Goal: Task Accomplishment & Management: Manage account settings

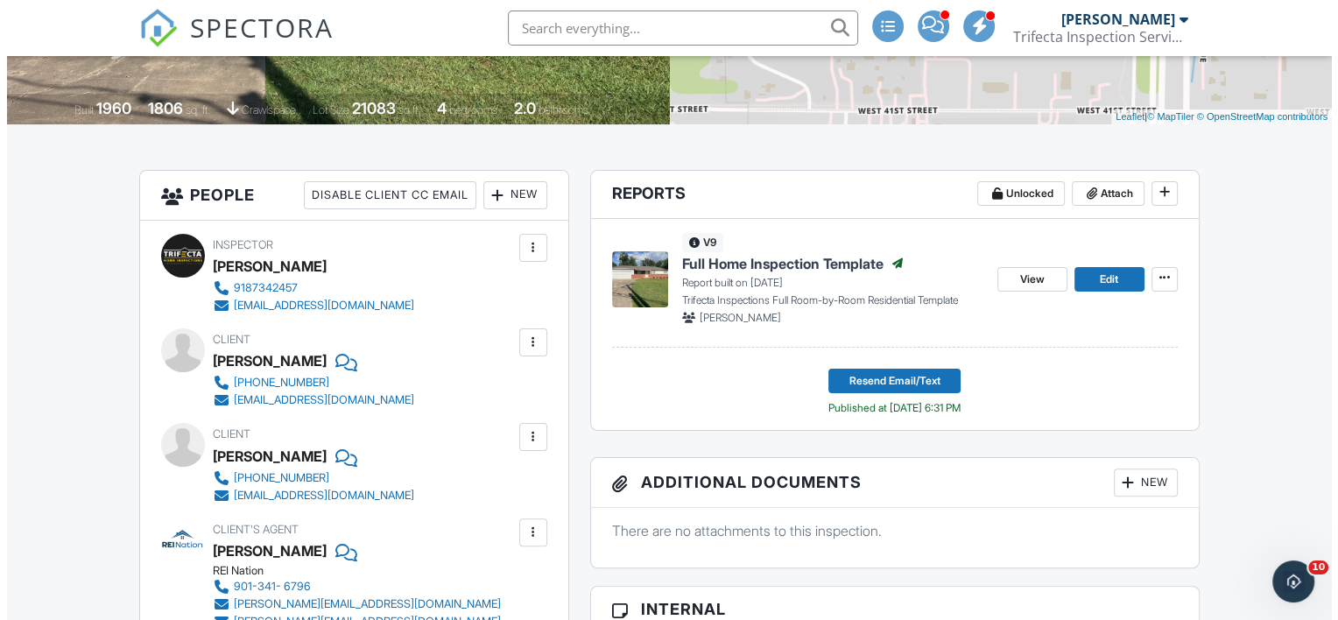
scroll to position [432, 0]
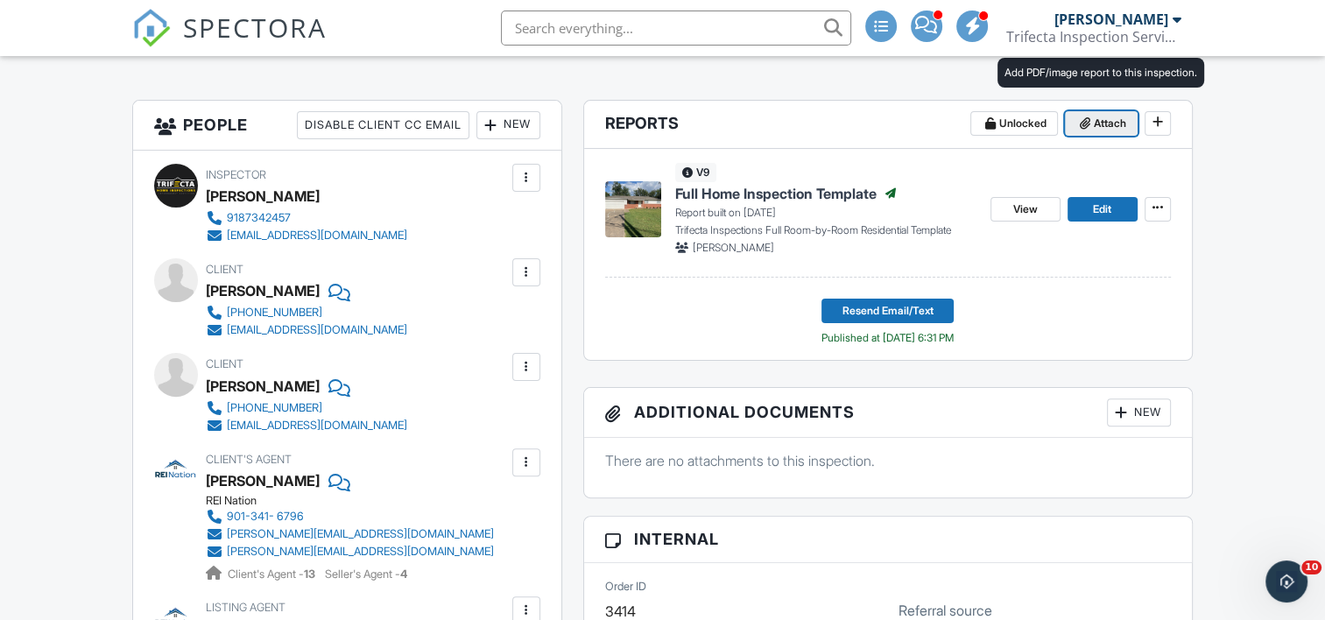
click at [1104, 122] on span "Attach" at bounding box center [1110, 124] width 32 height 18
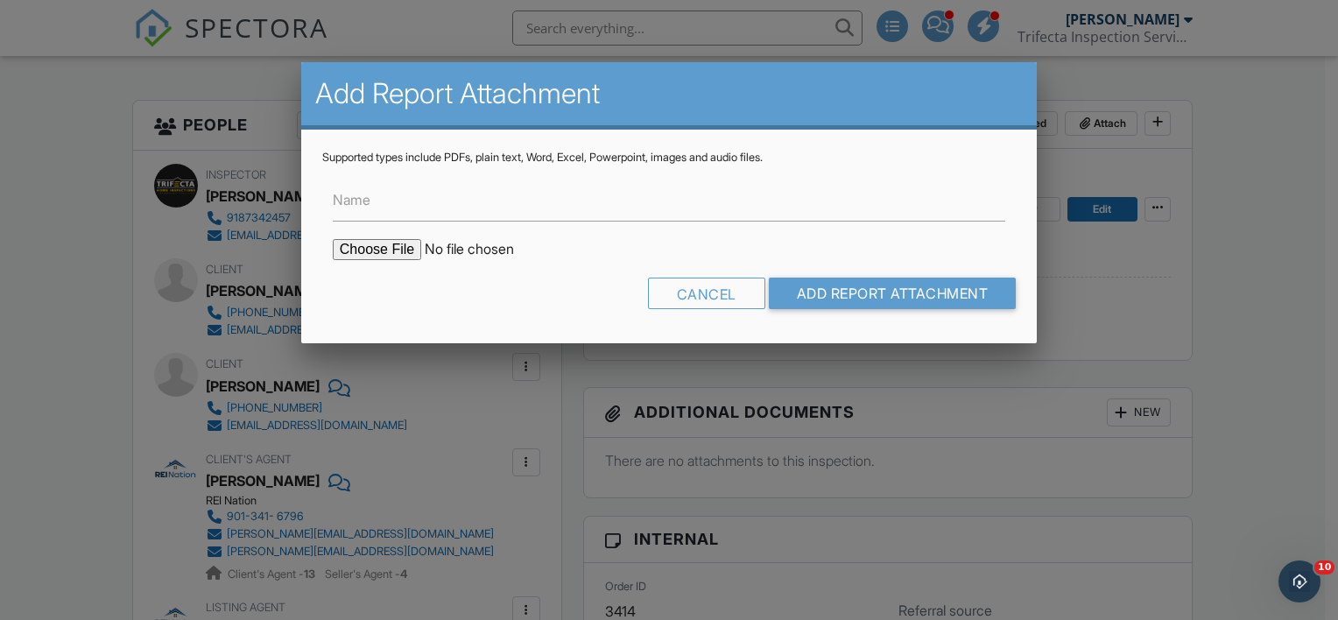
click at [378, 247] on input "file" at bounding box center [482, 249] width 298 height 21
type input "C:\fakepath\[PERSON_NAME].pdf"
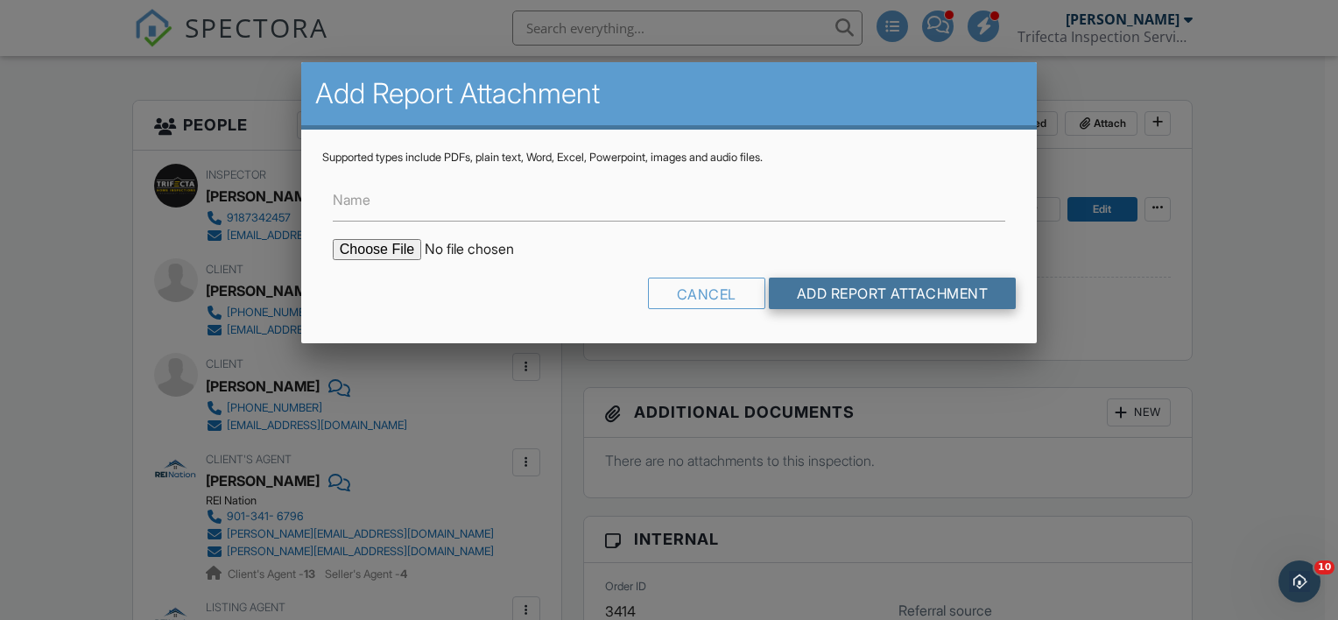
click at [908, 293] on input "Add Report Attachment" at bounding box center [893, 294] width 248 height 32
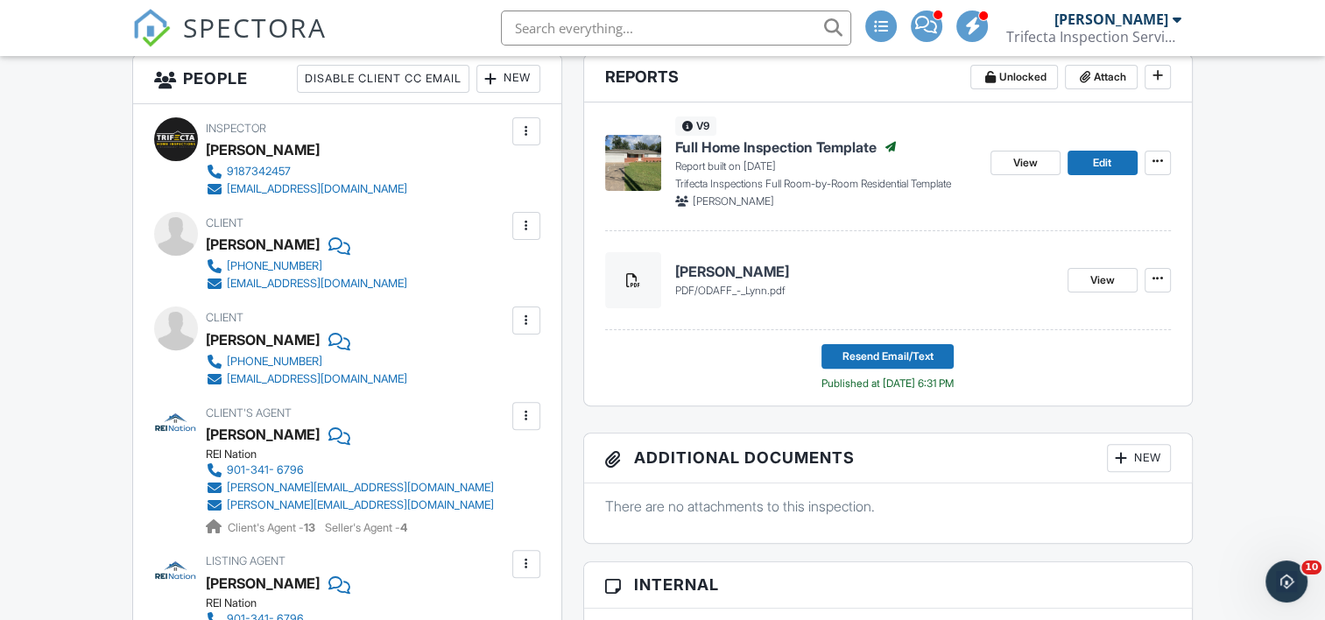
click at [755, 270] on h4 "[PERSON_NAME]" at bounding box center [864, 271] width 378 height 19
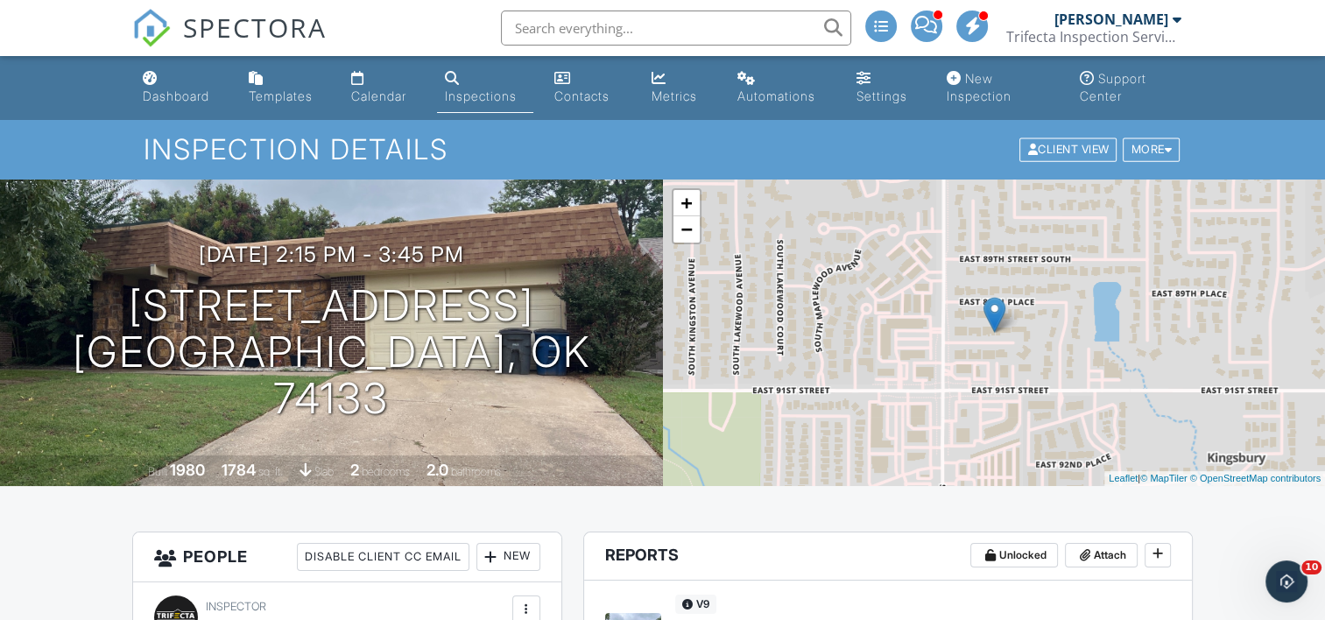
click at [491, 89] on div "Inspections" at bounding box center [480, 95] width 72 height 15
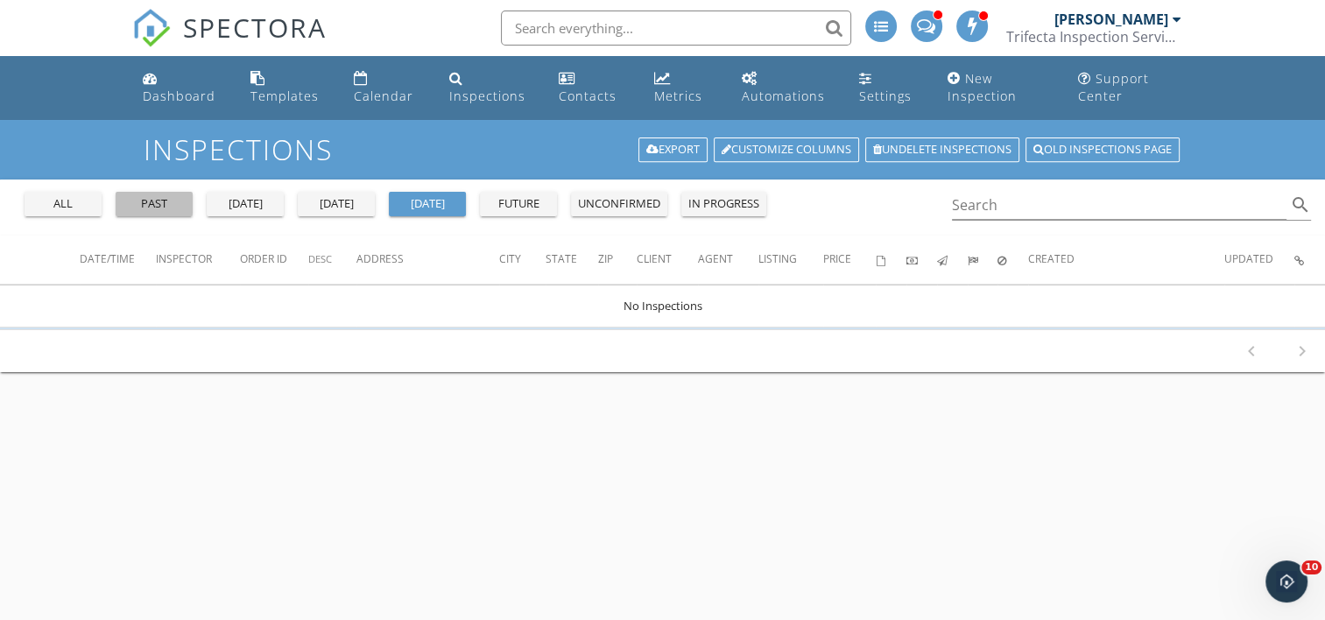
click at [147, 196] on div "past" at bounding box center [154, 204] width 63 height 18
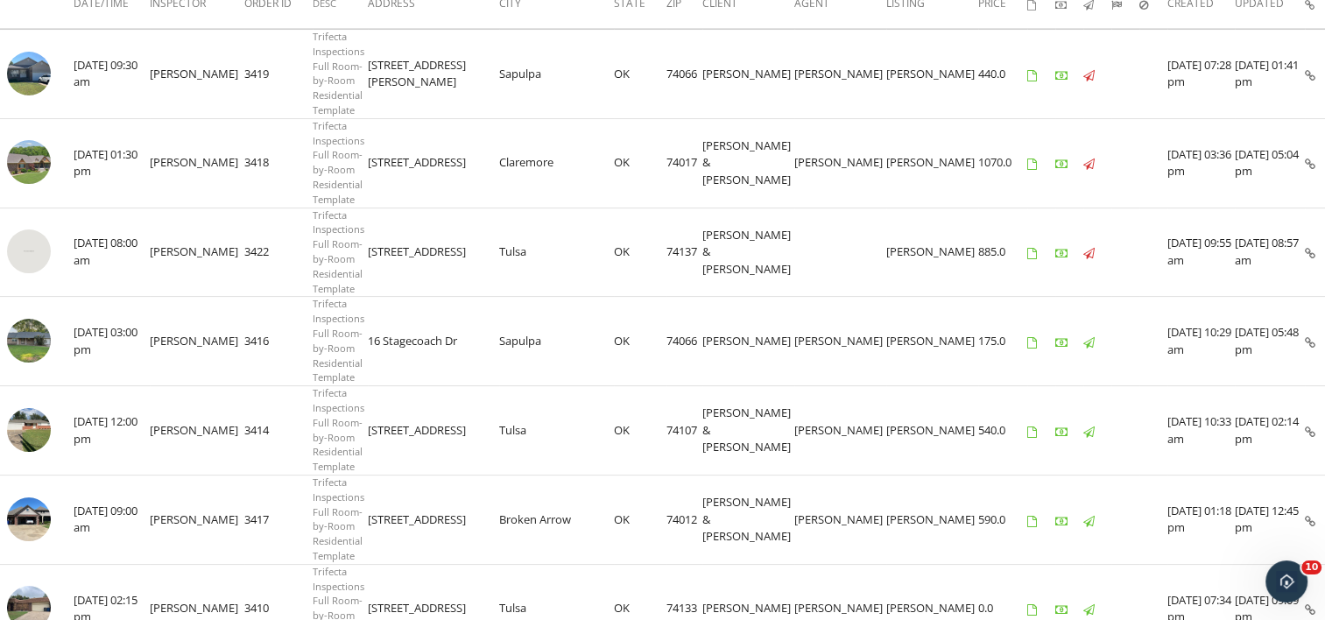
scroll to position [338, 0]
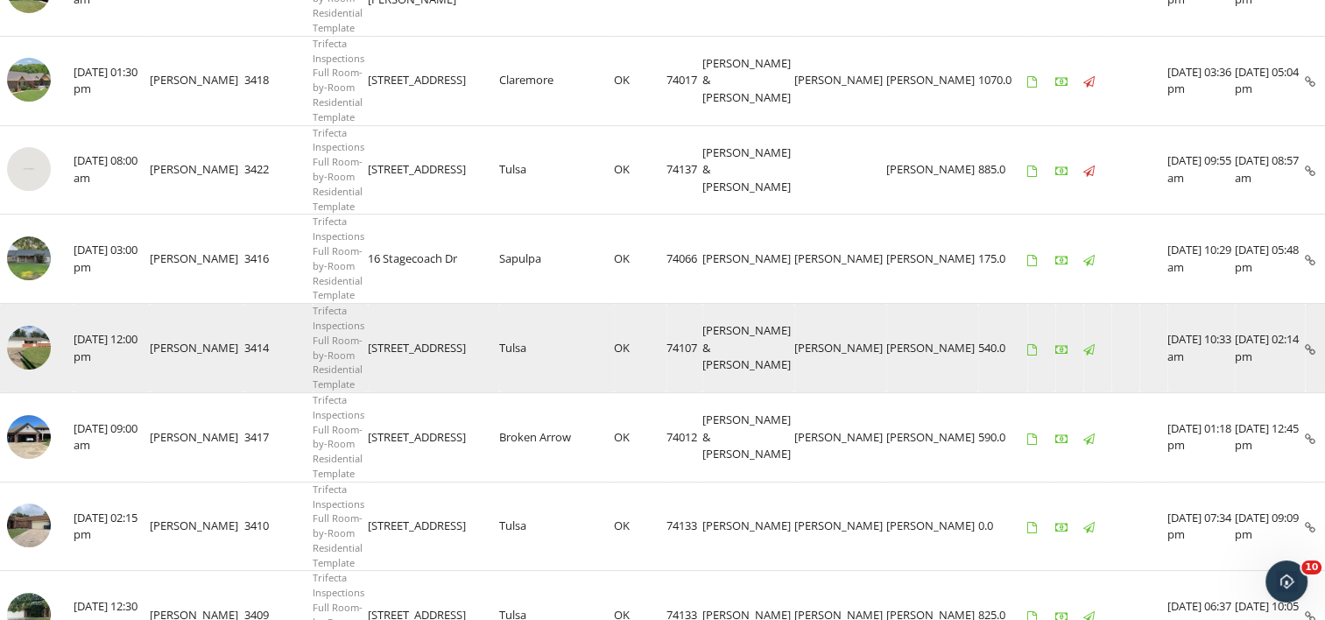
click at [27, 349] on img at bounding box center [29, 348] width 44 height 44
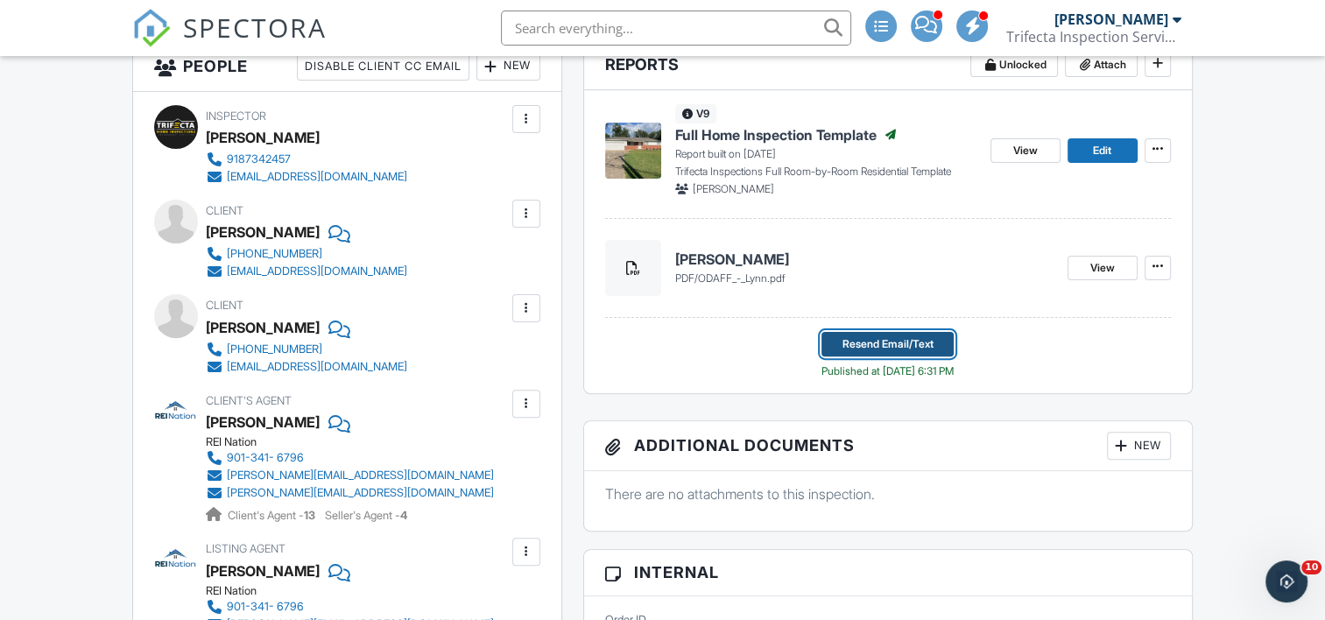
click at [893, 342] on span "Resend Email/Text" at bounding box center [888, 344] width 91 height 18
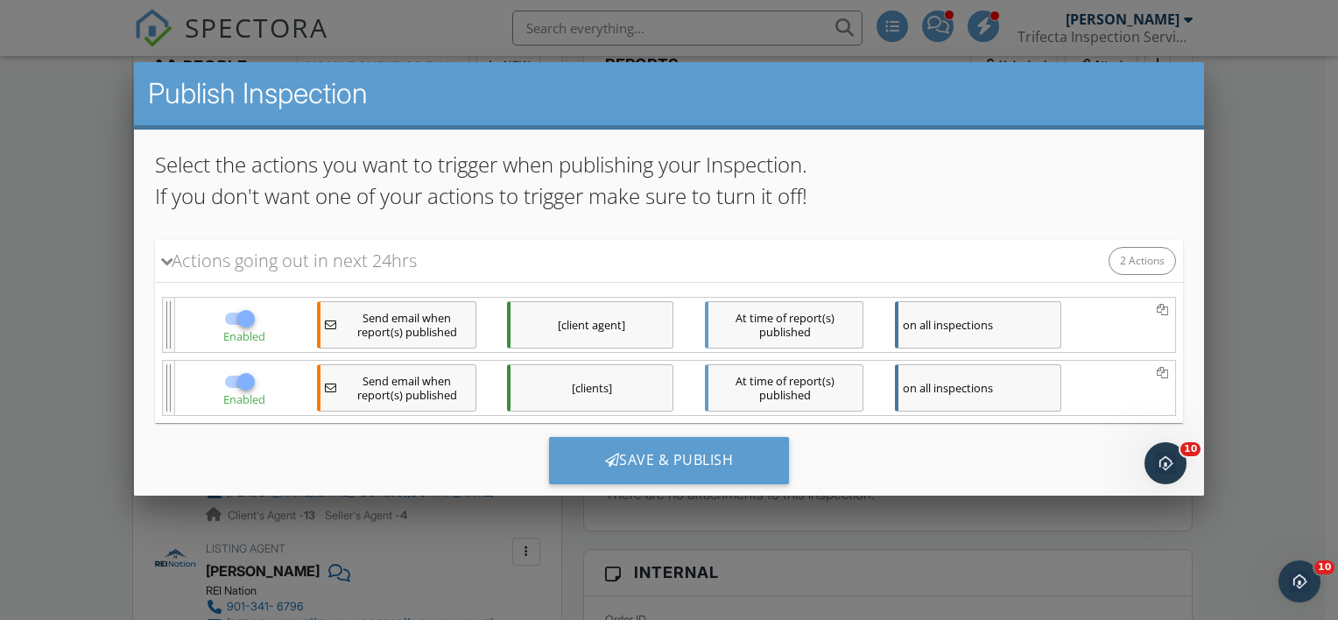
scroll to position [145, 0]
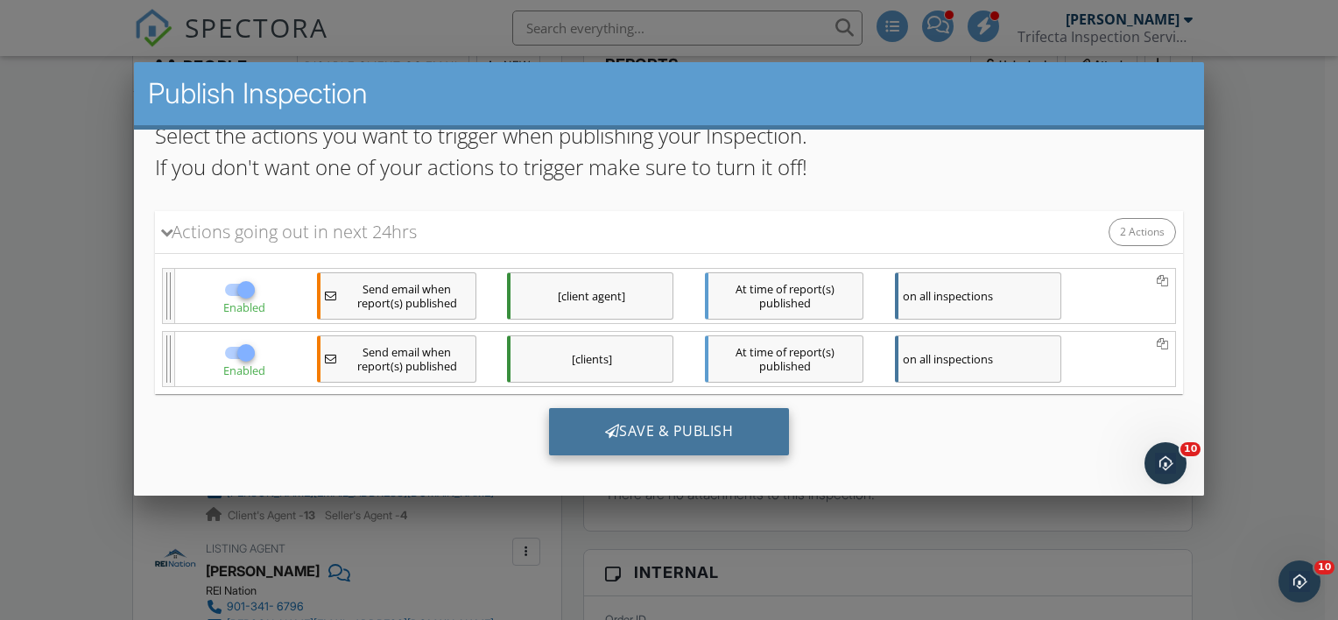
click at [681, 435] on div "Save & Publish" at bounding box center [668, 430] width 241 height 47
